Goal: Book appointment/travel/reservation

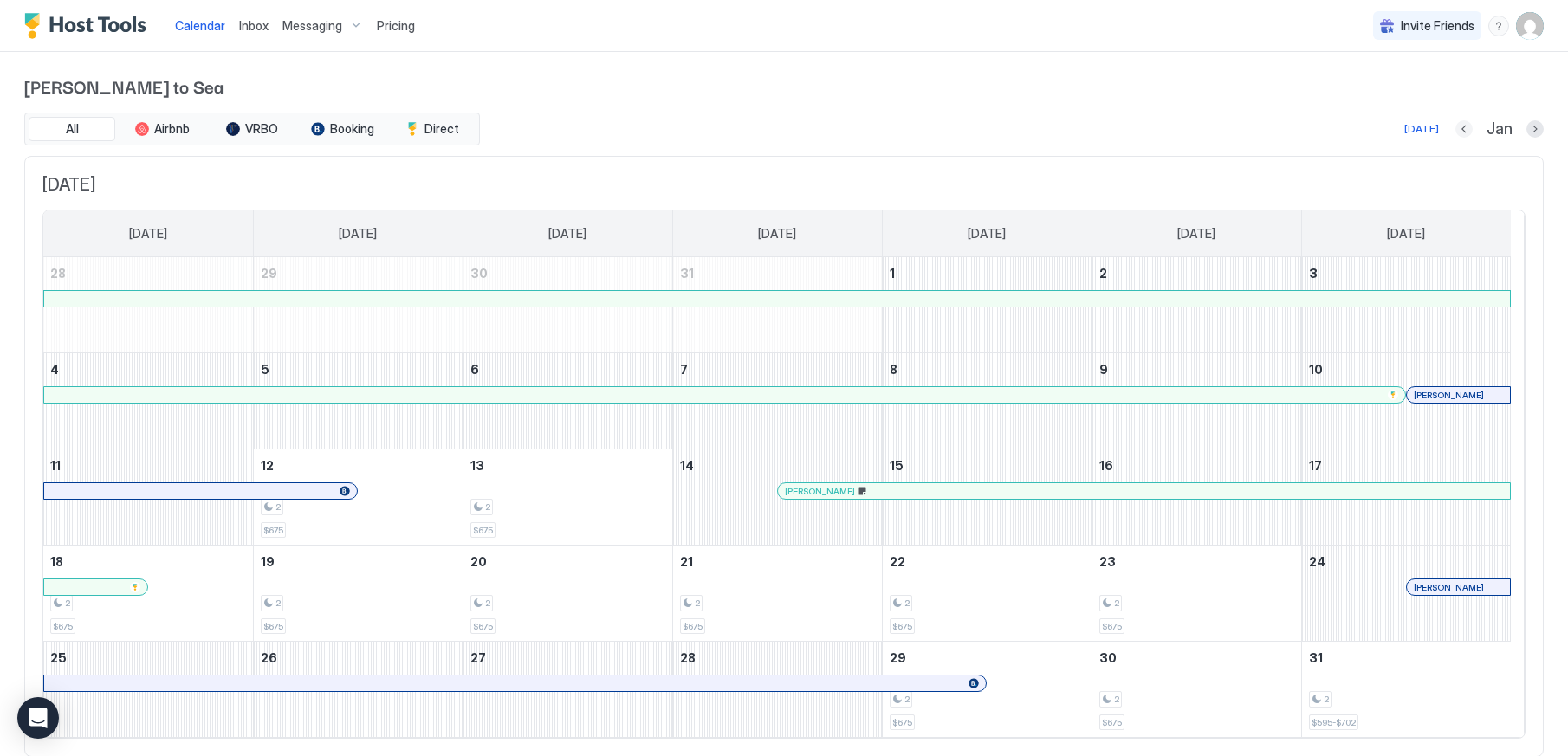
click at [1455, 131] on button "Previous month" at bounding box center [1464, 130] width 18 height 18
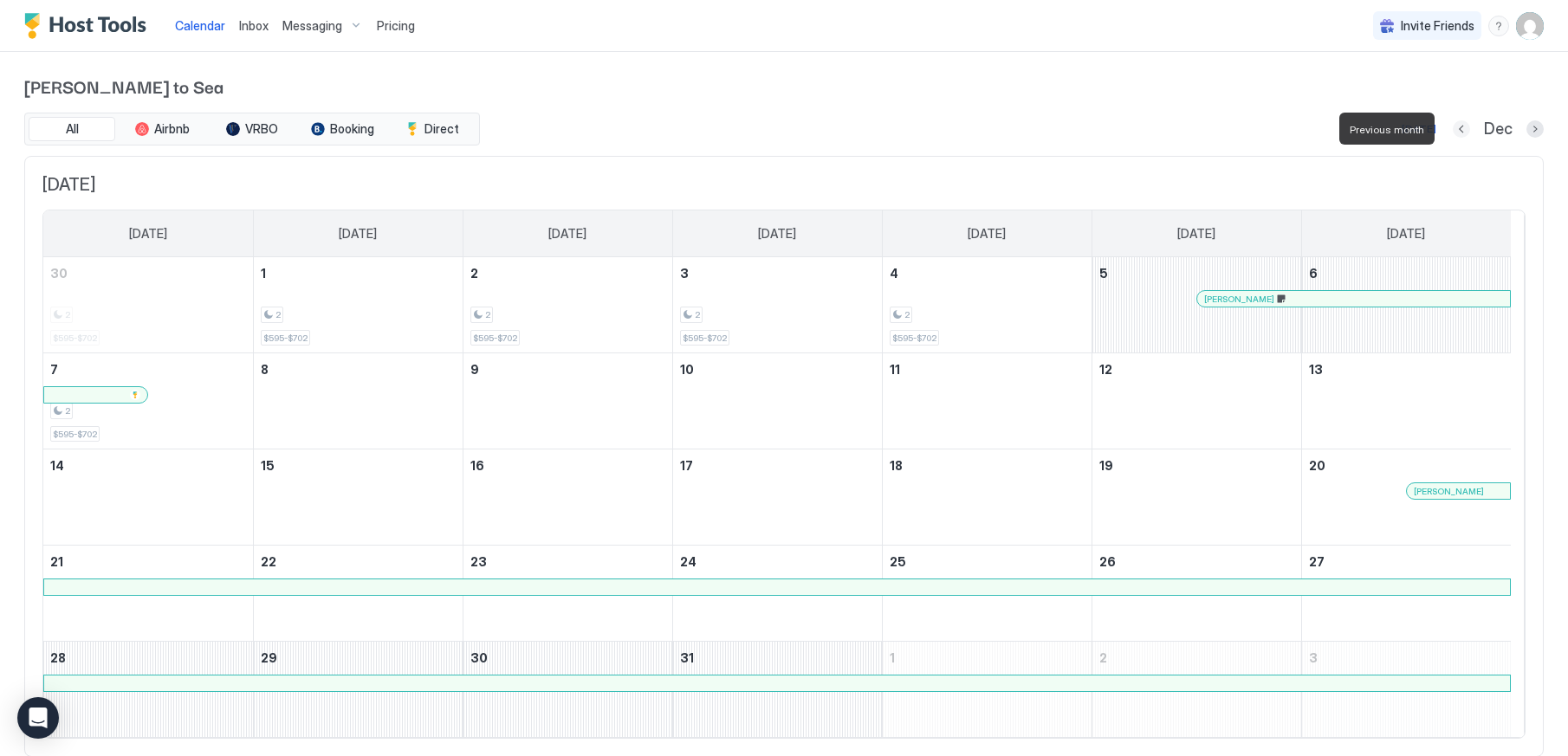
click at [1453, 131] on button "Previous month" at bounding box center [1462, 130] width 18 height 18
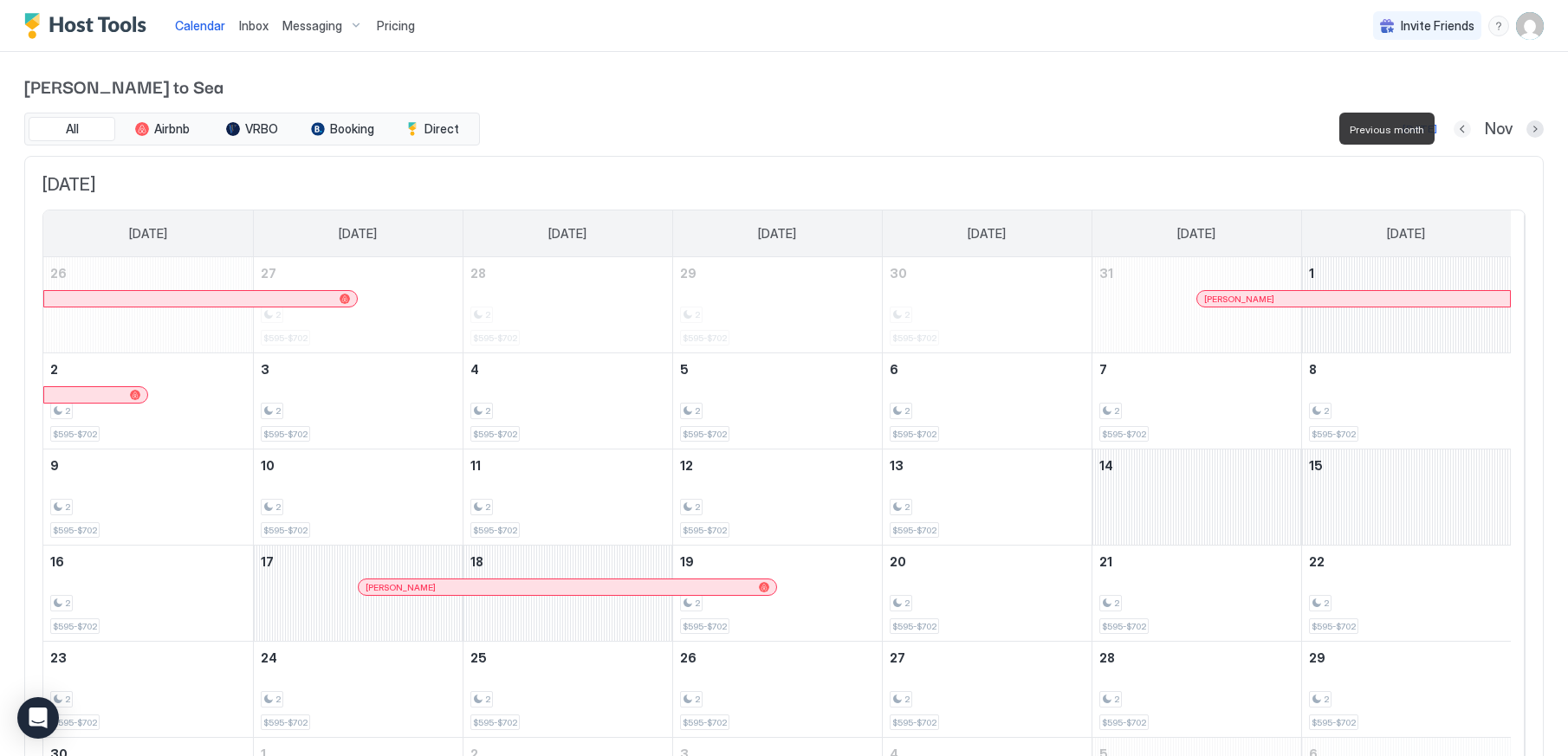
click at [1454, 131] on button "Previous month" at bounding box center [1463, 130] width 18 height 18
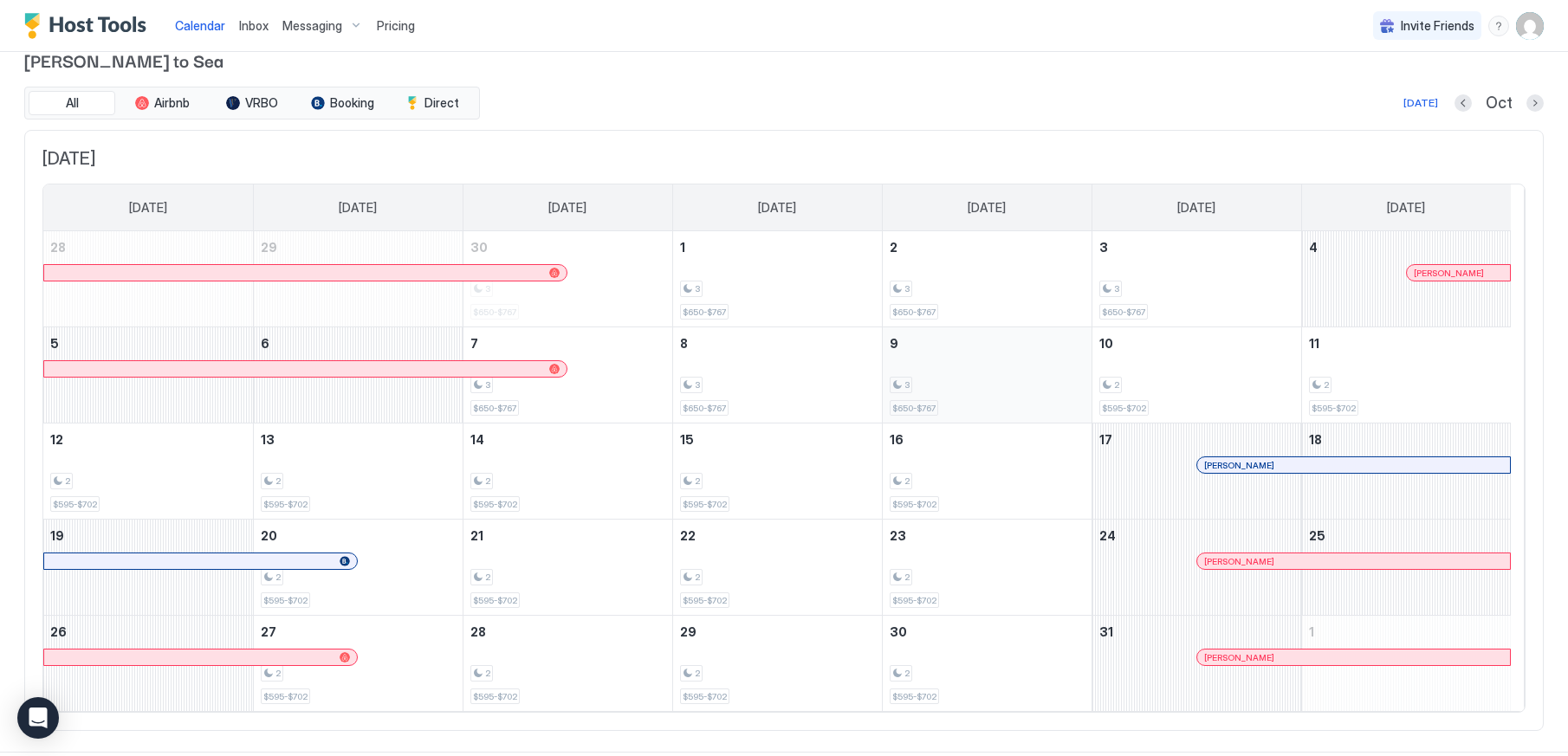
scroll to position [52, 0]
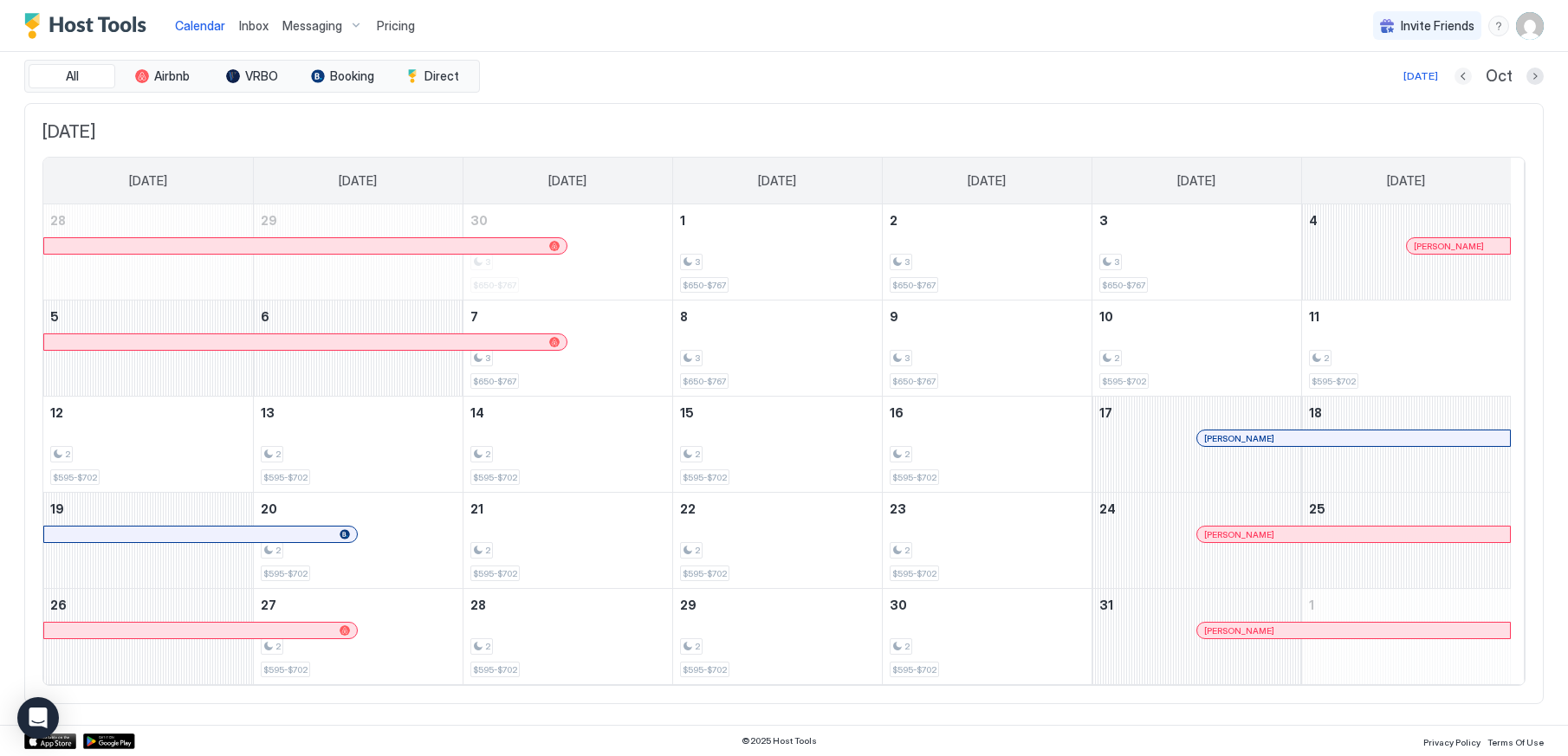
click at [1454, 80] on button "Previous month" at bounding box center [1463, 76] width 18 height 18
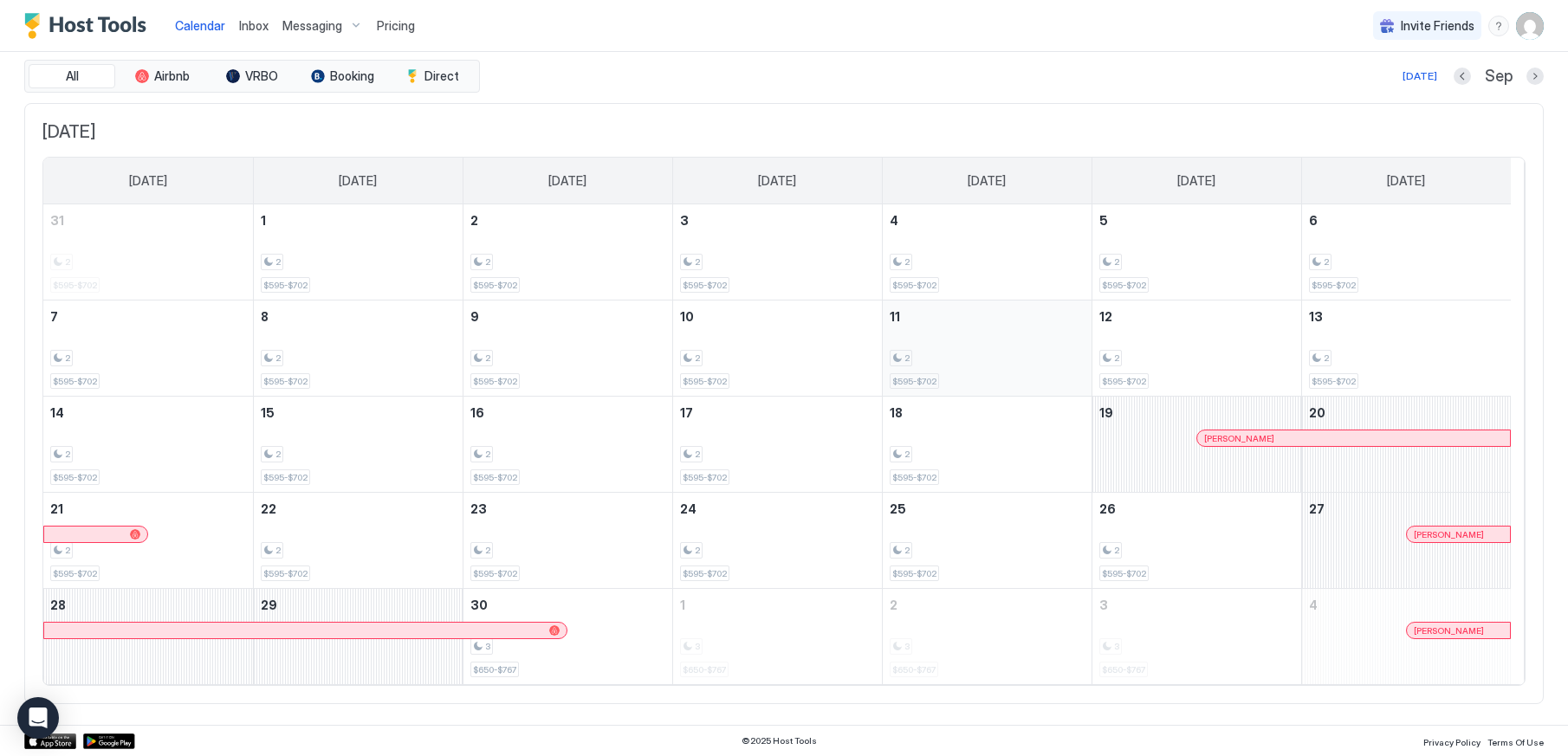
scroll to position [0, 0]
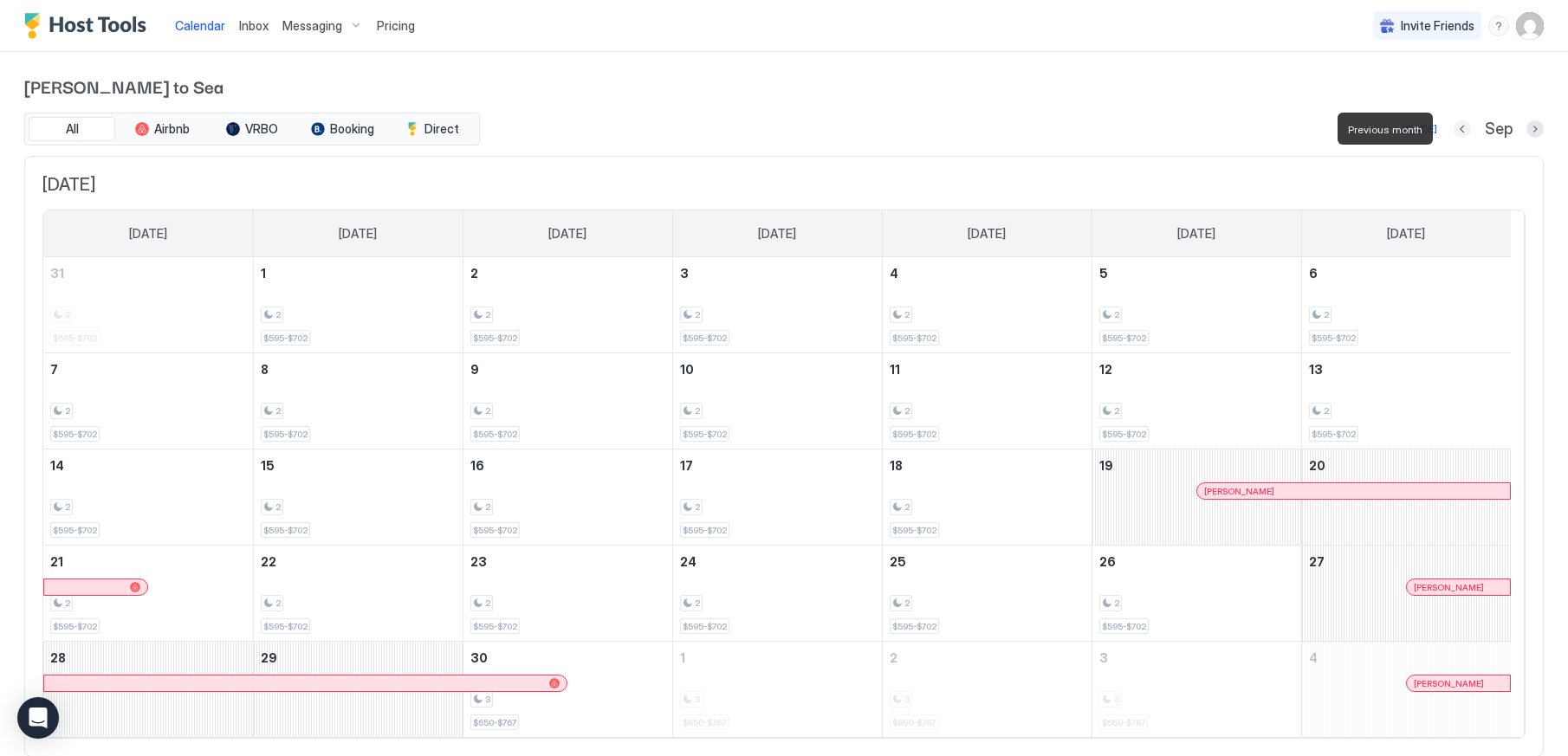
click at [1454, 133] on button "Previous month" at bounding box center [1463, 130] width 18 height 18
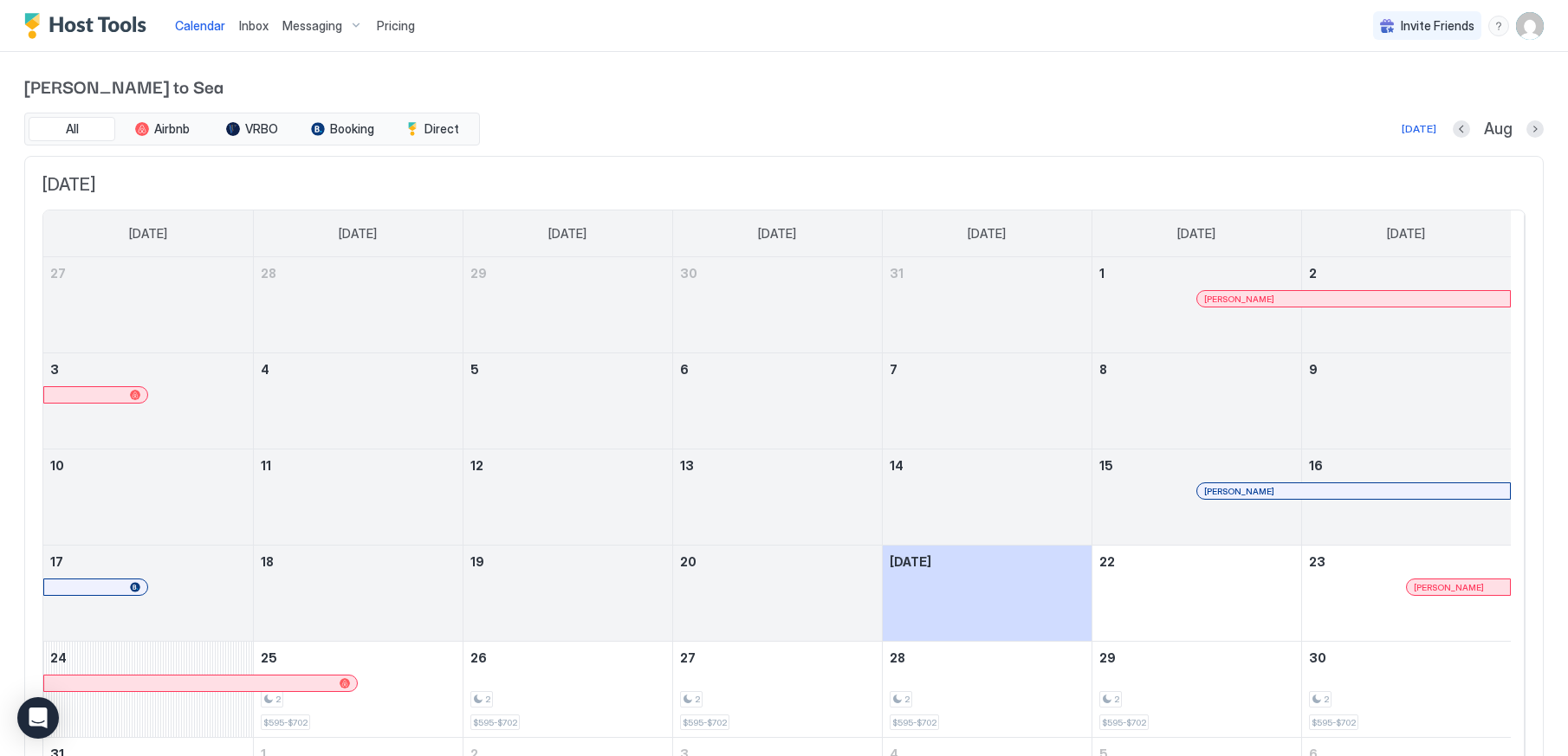
click at [1530, 125] on div "[PERSON_NAME] to Sea All Airbnb VRBO Booking Direct [DATE] Aug [DATE] [DATE] [D…" at bounding box center [784, 463] width 1568 height 822
click at [1526, 125] on button "Next month" at bounding box center [1535, 130] width 18 height 18
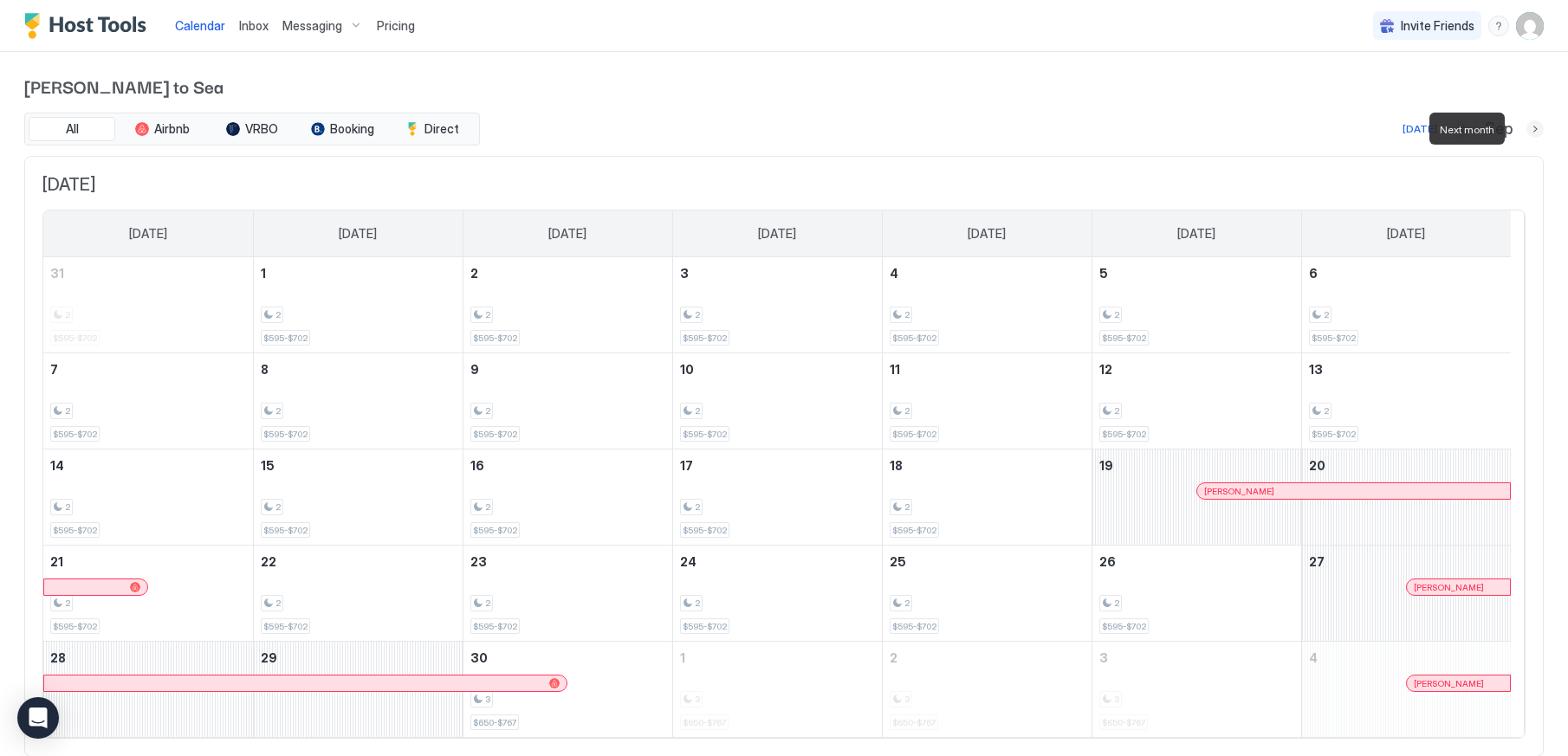
click at [1526, 125] on button "Next month" at bounding box center [1535, 130] width 18 height 18
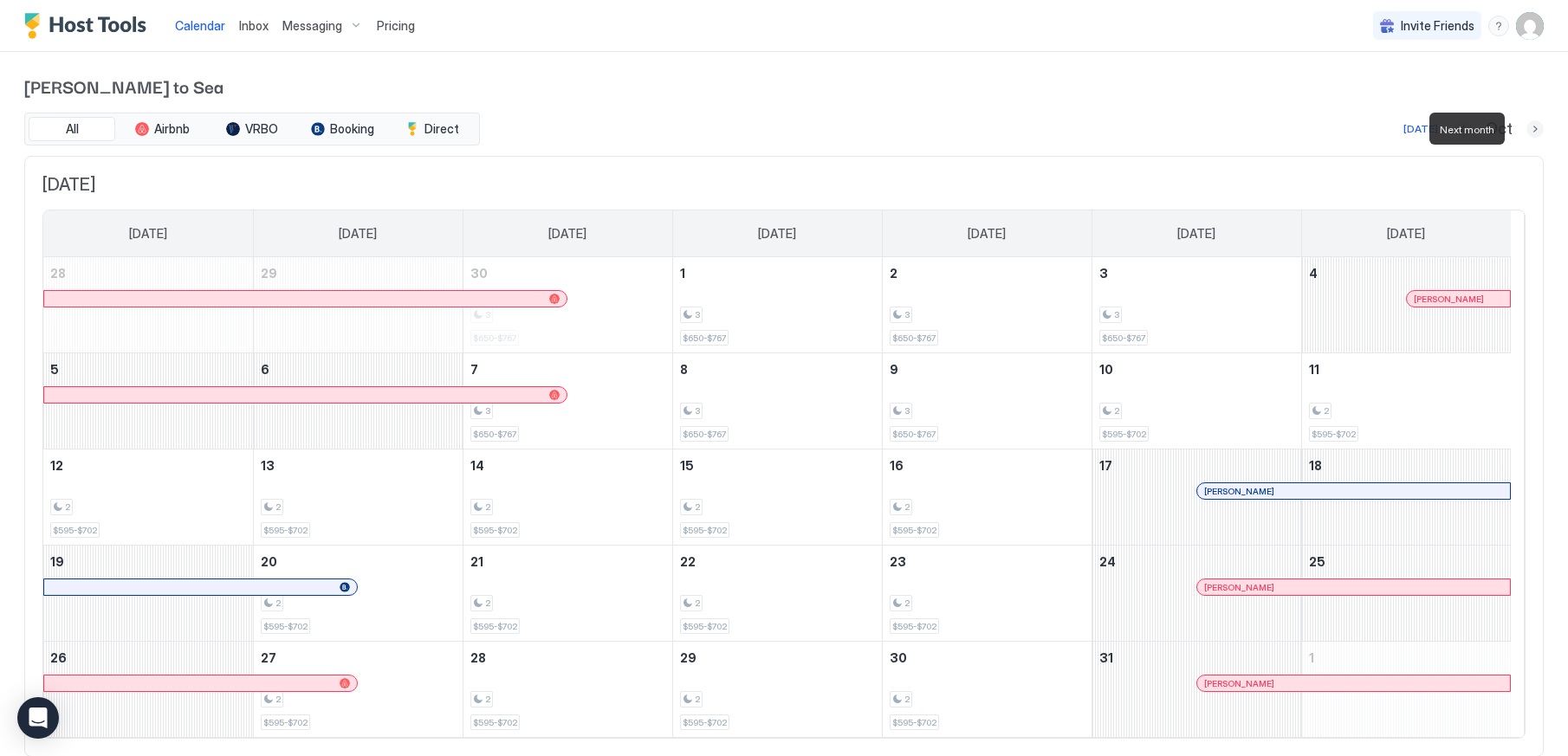
click at [1526, 125] on button "Next month" at bounding box center [1535, 130] width 18 height 18
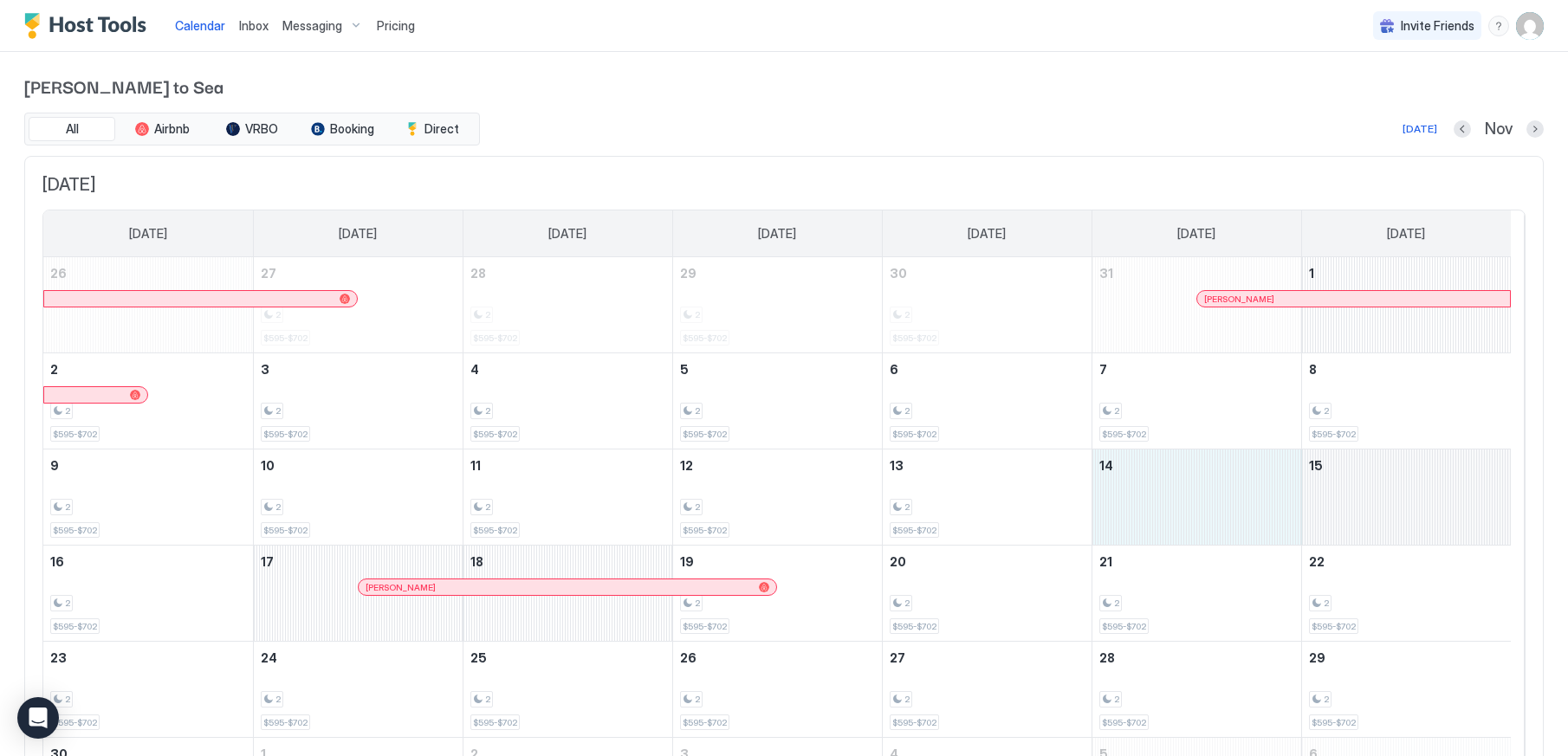
drag, startPoint x: 1200, startPoint y: 501, endPoint x: 1367, endPoint y: 502, distance: 167.0
click at [1367, 502] on tr "9 2 $595-$702 10 2 $595-$702 11 2 $595-$702 12 2 $595-$702 13 2 $595-$702 14 15" at bounding box center [777, 497] width 1468 height 96
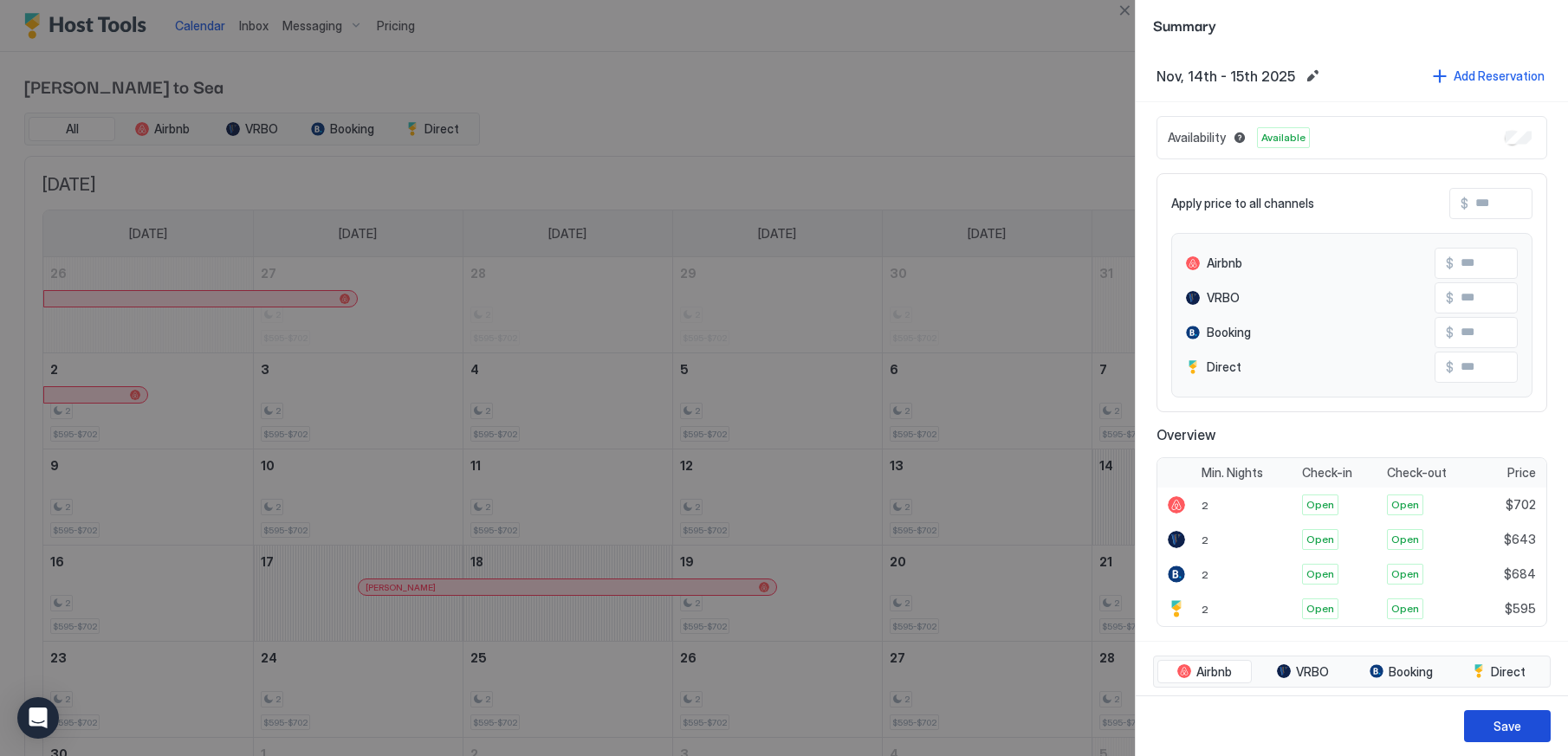
click at [1504, 725] on div "Save" at bounding box center [1508, 726] width 28 height 18
